Goal: Task Accomplishment & Management: Use online tool/utility

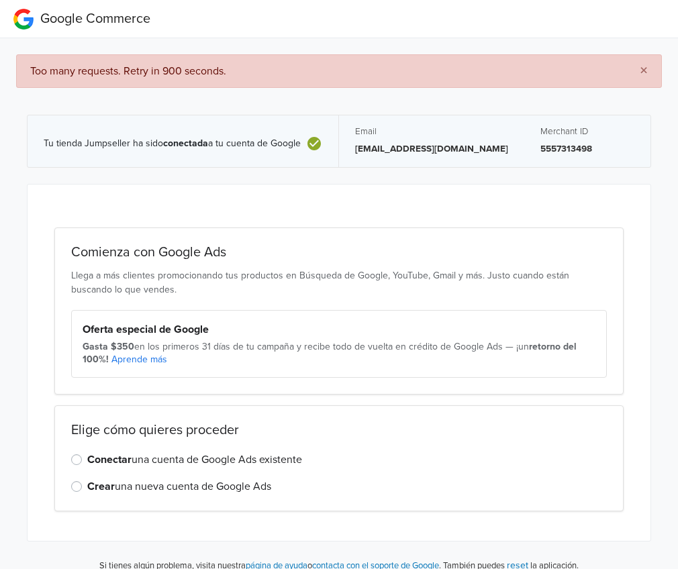
click at [425, 189] on div "Comienza con Google Ads Llega a más clientes promocionando tus productos en Bús…" at bounding box center [339, 362] width 623 height 356
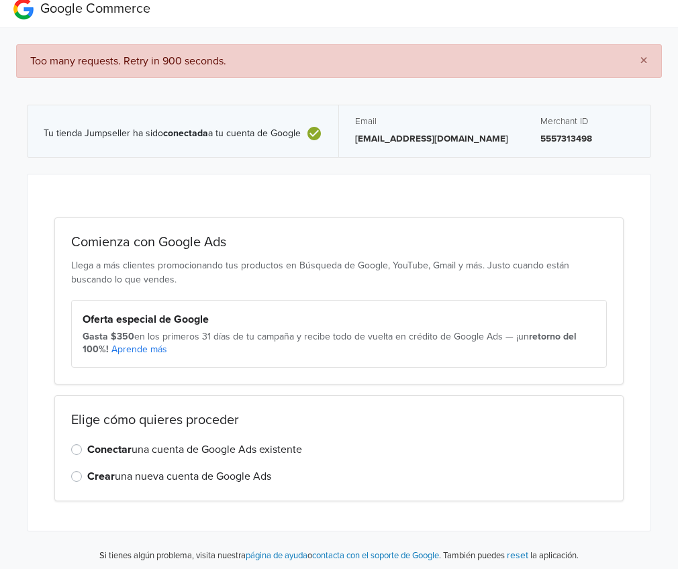
scroll to position [15, 0]
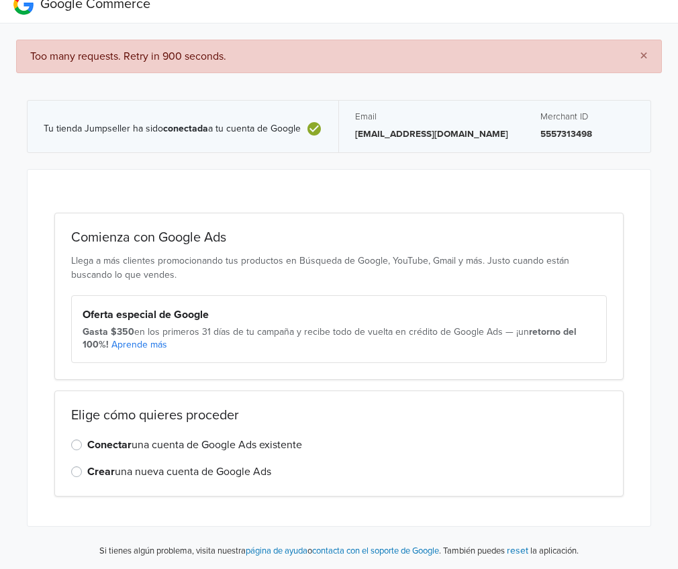
click at [87, 446] on label "Conectar una cuenta de Google Ads existente" at bounding box center [194, 445] width 215 height 16
click at [0, 0] on input "Conectar una cuenta de Google Ads existente" at bounding box center [0, 0] width 0 height 0
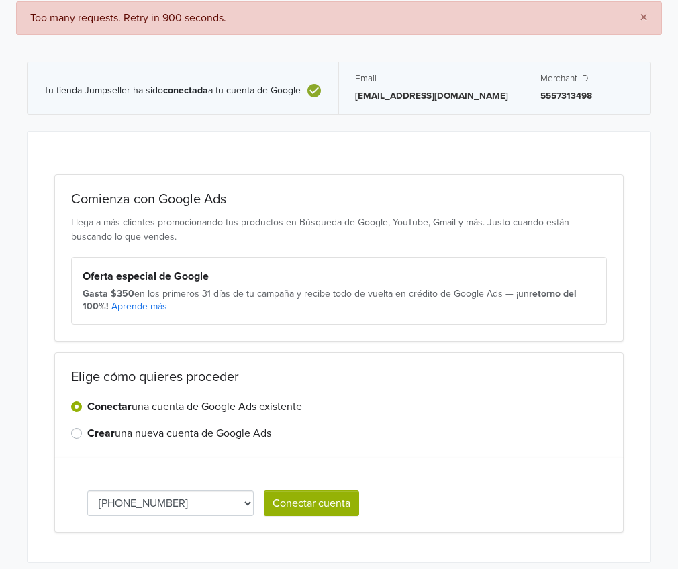
scroll to position [82, 0]
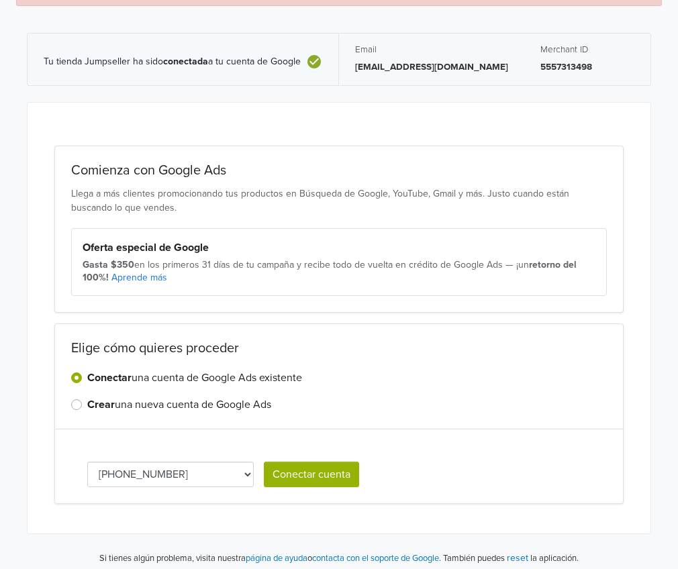
click at [241, 471] on select "[PHONE_NUMBER] 201-111-6264 [PHONE_NUMBER]" at bounding box center [170, 474] width 166 height 25
click at [397, 392] on div "Conectar una cuenta de Google Ads existente Crear una nueva cuenta de Google Ads" at bounding box center [338, 391] width 535 height 43
click at [230, 471] on select "[PHONE_NUMBER] 201-111-6264 [PHONE_NUMBER]" at bounding box center [170, 474] width 166 height 25
select select "9386490748"
click at [333, 476] on button "Conectar cuenta" at bounding box center [311, 474] width 95 height 25
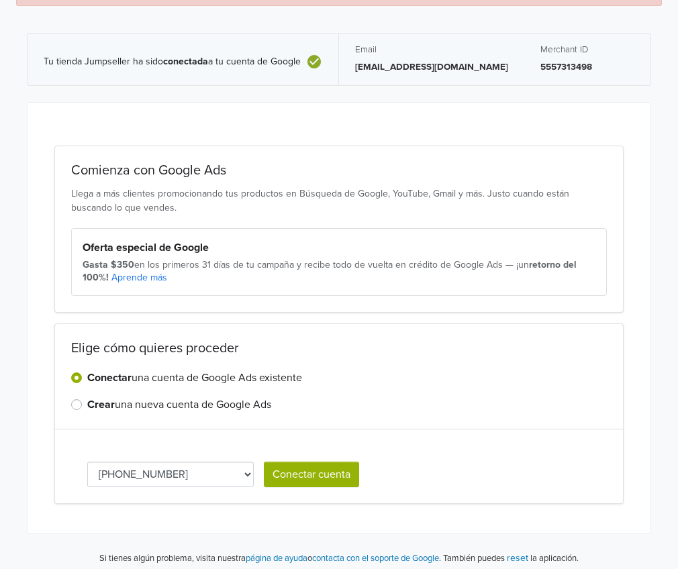
select select "9386490748"
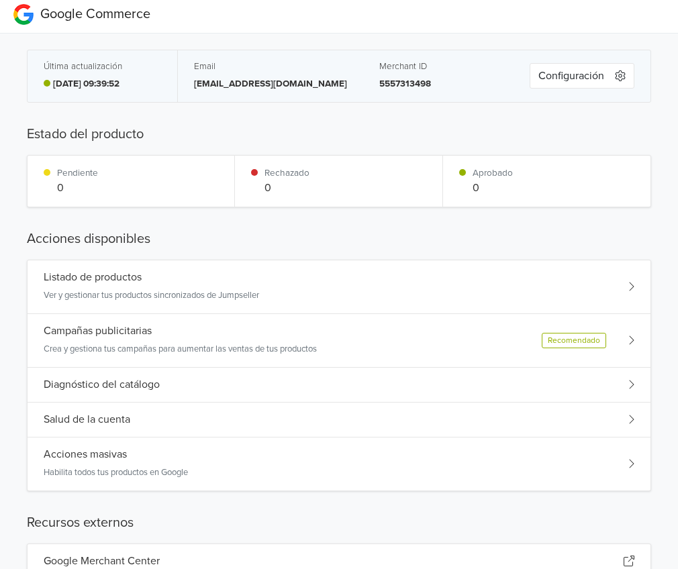
scroll to position [0, 0]
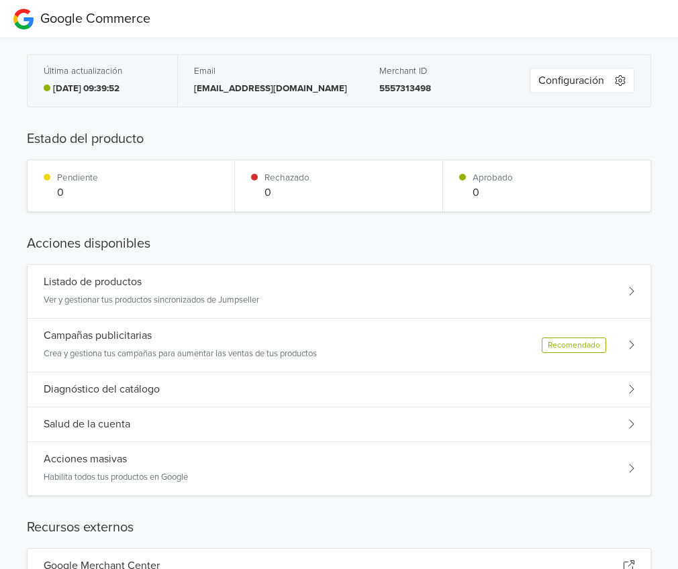
click at [453, 292] on div "Listado de productos Ver y gestionar tus productos sincronizados de Jumpseller" at bounding box center [339, 292] width 623 height 54
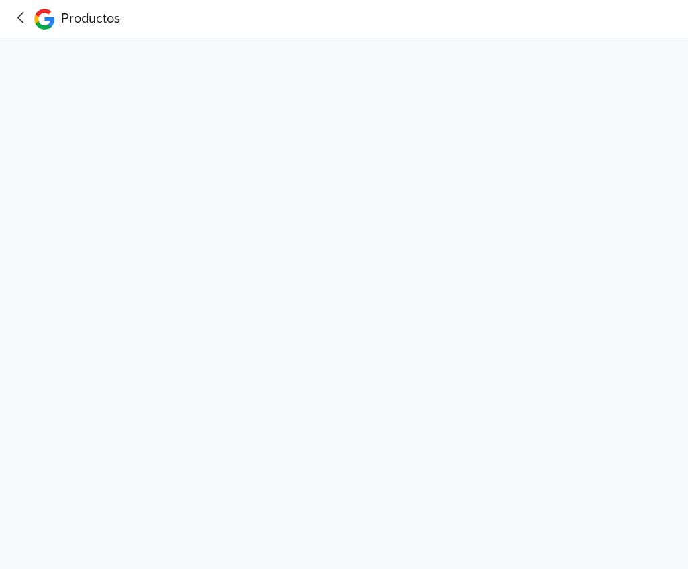
click at [18, 19] on icon at bounding box center [21, 17] width 21 height 17
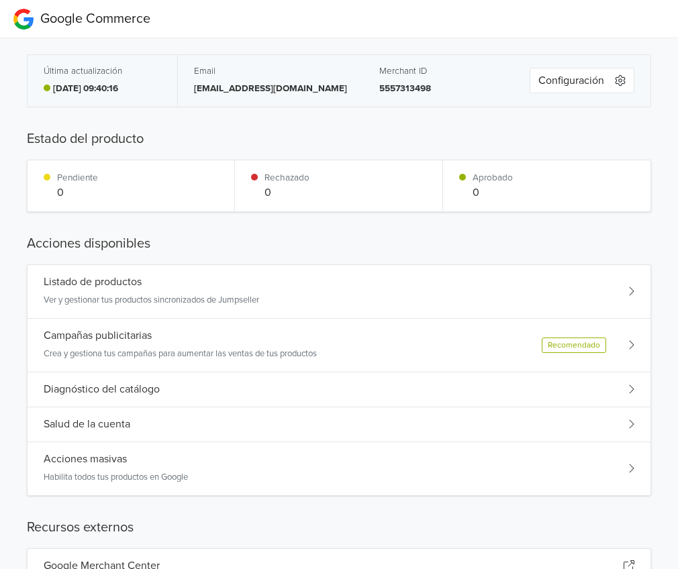
click at [621, 74] on button "Configuración" at bounding box center [581, 80] width 105 height 25
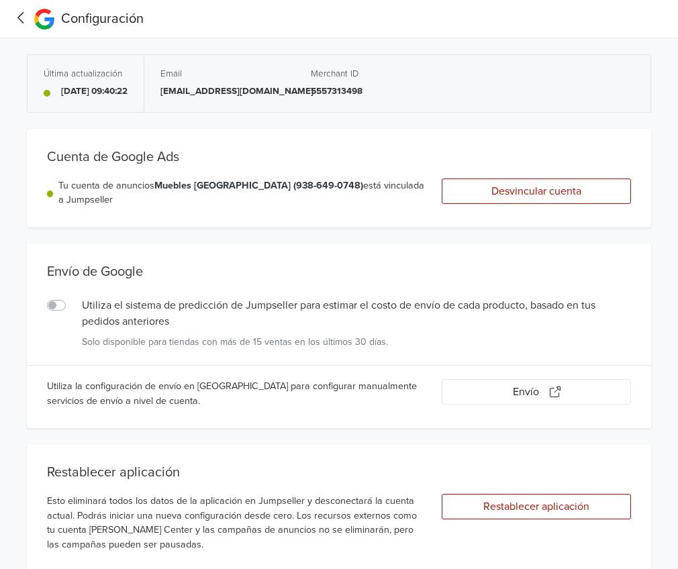
click at [26, 19] on icon at bounding box center [21, 17] width 21 height 17
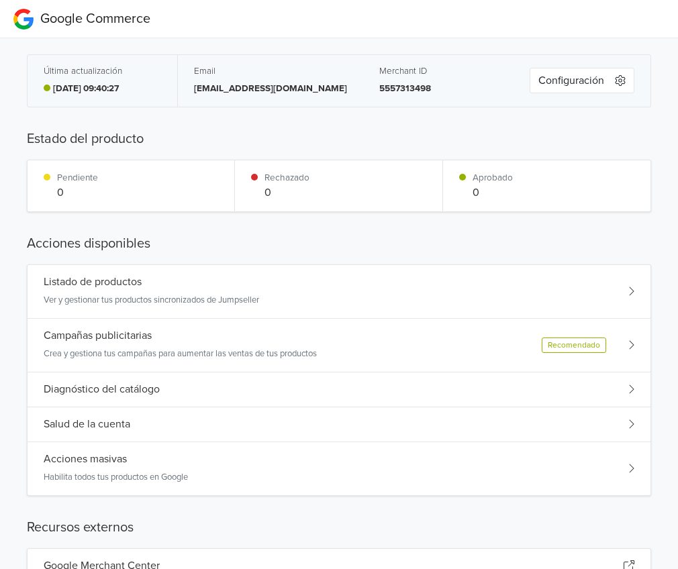
click at [621, 342] on div "Recomendado" at bounding box center [587, 344] width 93 height 15
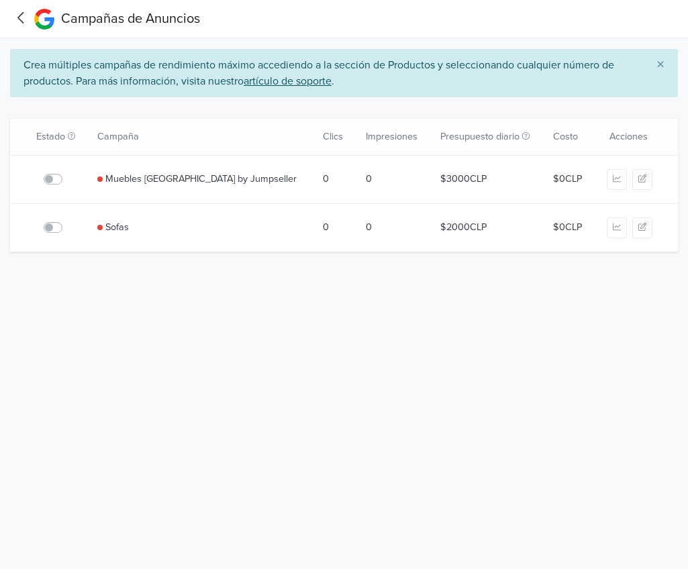
click at [21, 13] on icon at bounding box center [21, 17] width 21 height 17
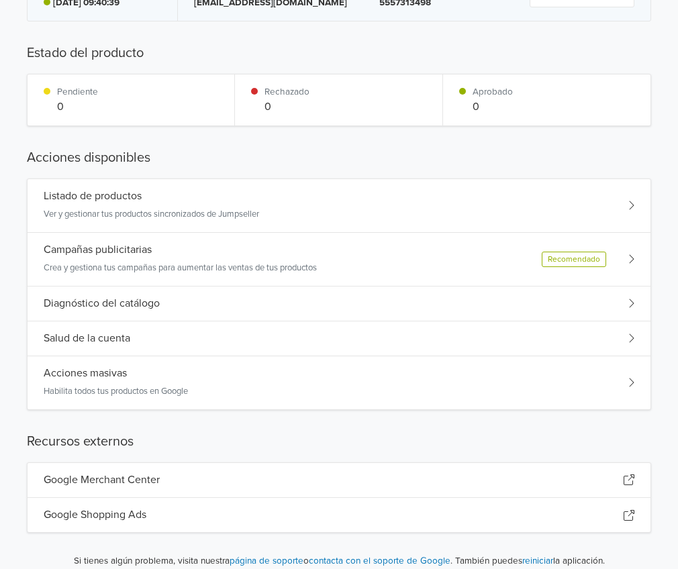
scroll to position [101, 0]
